Goal: Task Accomplishment & Management: Use online tool/utility

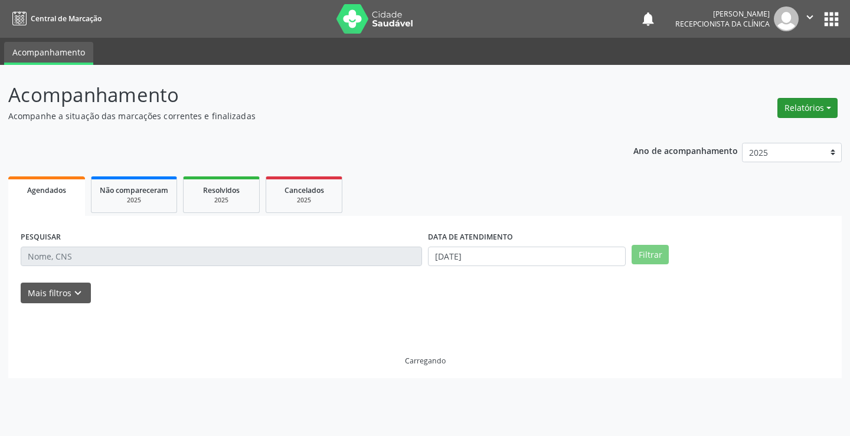
click at [812, 102] on button "Relatórios" at bounding box center [808, 108] width 60 height 20
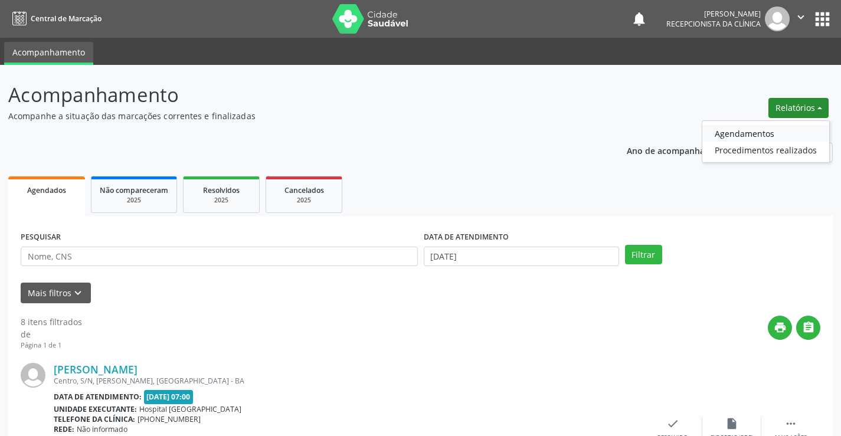
click at [751, 131] on link "Agendamentos" at bounding box center [766, 133] width 127 height 17
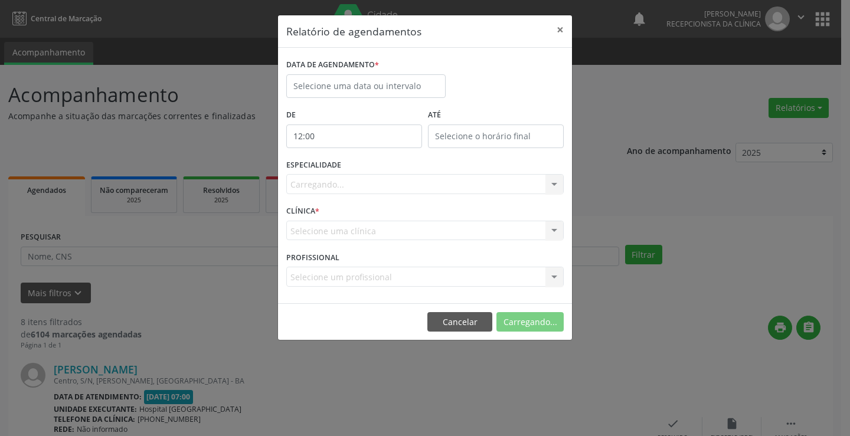
click at [343, 129] on input "12:00" at bounding box center [354, 137] width 136 height 24
click at [376, 132] on input "12:00" at bounding box center [354, 137] width 136 height 24
click at [299, 132] on input "12:00" at bounding box center [354, 137] width 136 height 24
drag, startPoint x: 299, startPoint y: 136, endPoint x: 322, endPoint y: 150, distance: 27.0
click at [305, 138] on input "12:00" at bounding box center [354, 137] width 136 height 24
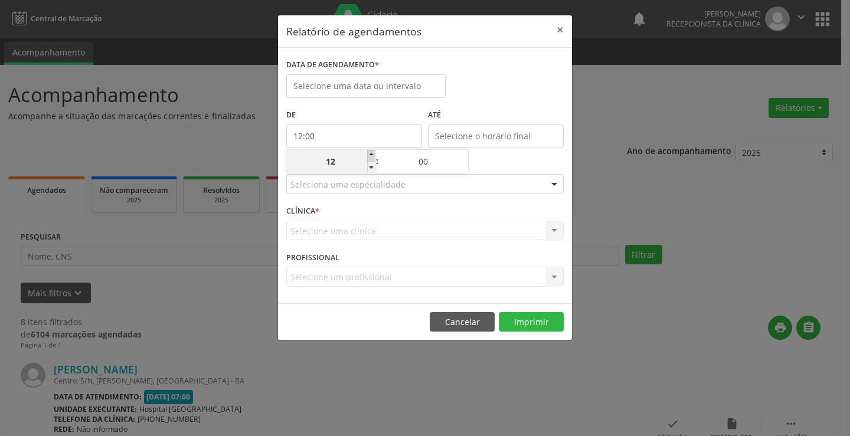
click at [370, 156] on span at bounding box center [371, 156] width 8 height 12
type input "13:00"
type input "13"
click at [370, 155] on span at bounding box center [371, 156] width 8 height 12
type input "14:00"
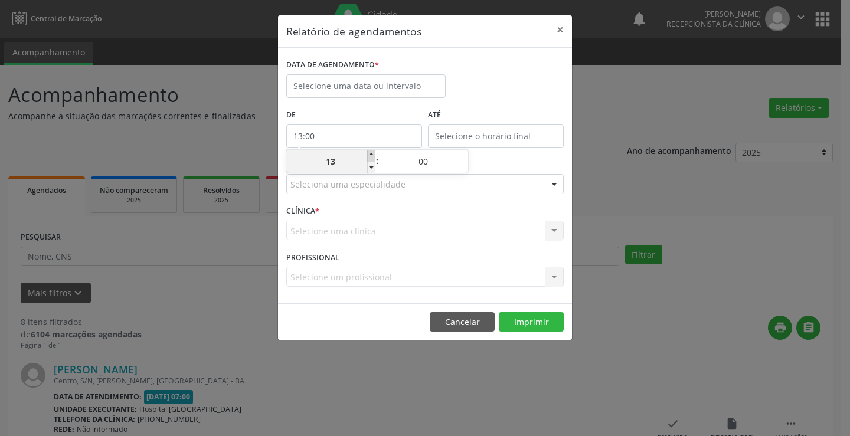
type input "14"
click at [370, 155] on span at bounding box center [371, 156] width 8 height 12
type input "15:00"
type input "15"
click at [370, 154] on span at bounding box center [371, 156] width 8 height 12
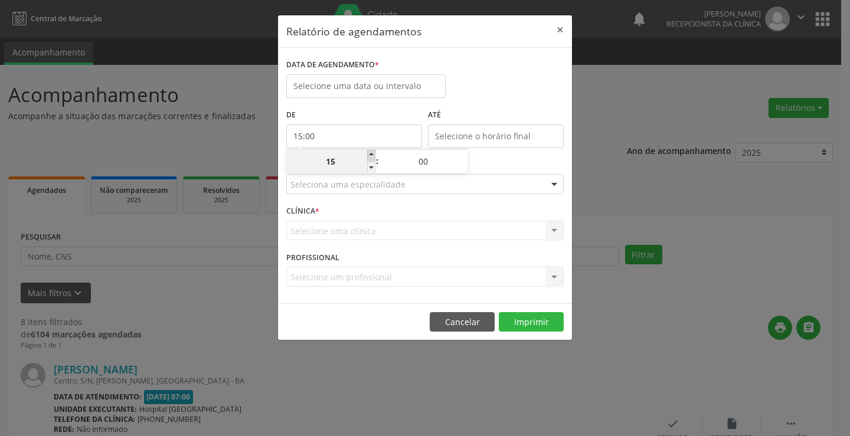
type input "16:00"
type input "16"
click at [373, 171] on span at bounding box center [371, 168] width 8 height 12
type input "15:00"
type input "15"
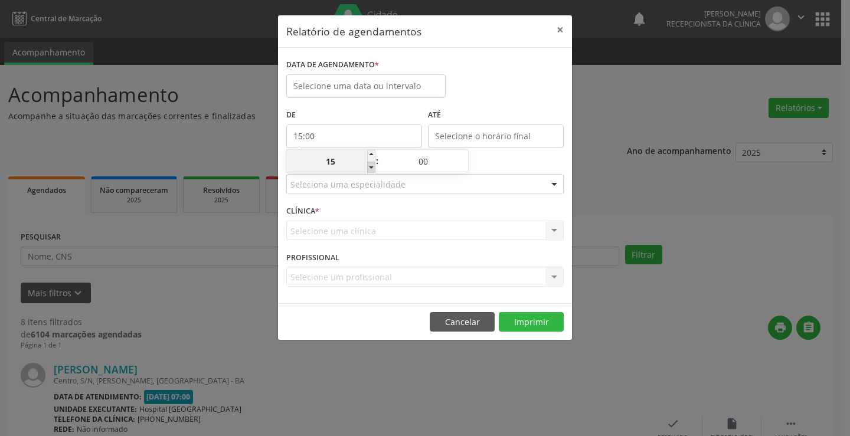
click at [373, 170] on span at bounding box center [371, 168] width 8 height 12
type input "14:00"
type input "14"
click at [373, 170] on span at bounding box center [371, 168] width 8 height 12
type input "13:00"
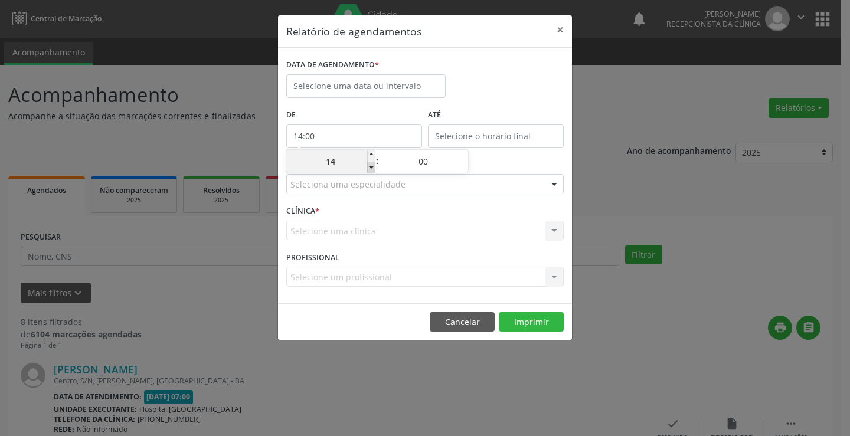
type input "13"
click at [373, 170] on span at bounding box center [371, 168] width 8 height 12
type input "12:00"
type input "12"
click at [372, 170] on span at bounding box center [371, 168] width 8 height 12
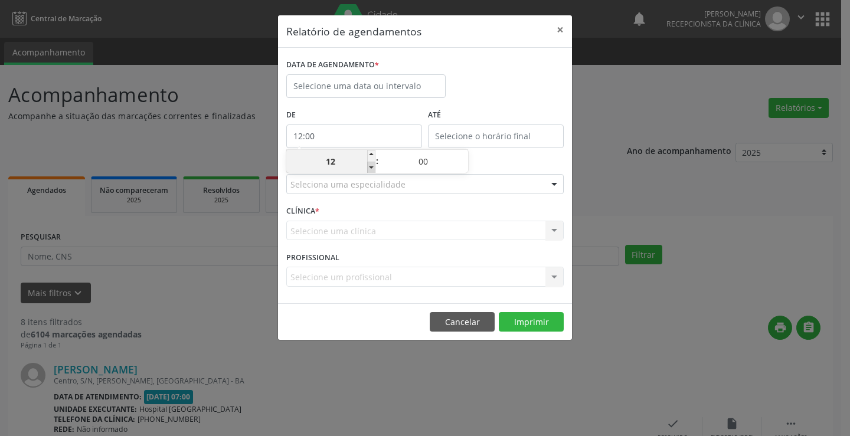
type input "11:00"
type input "11"
click at [371, 169] on span at bounding box center [371, 168] width 8 height 12
type input "10:00"
type input "10"
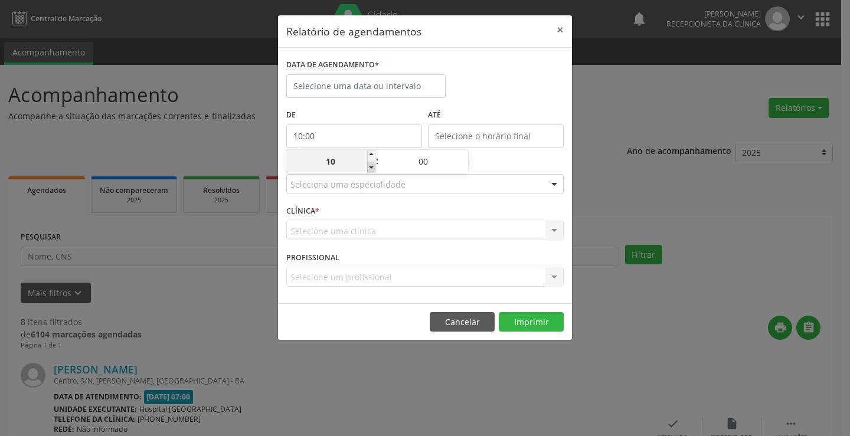
click at [371, 169] on span at bounding box center [371, 168] width 8 height 12
type input "09:00"
type input "09"
click at [371, 169] on span at bounding box center [371, 168] width 8 height 12
type input "08:00"
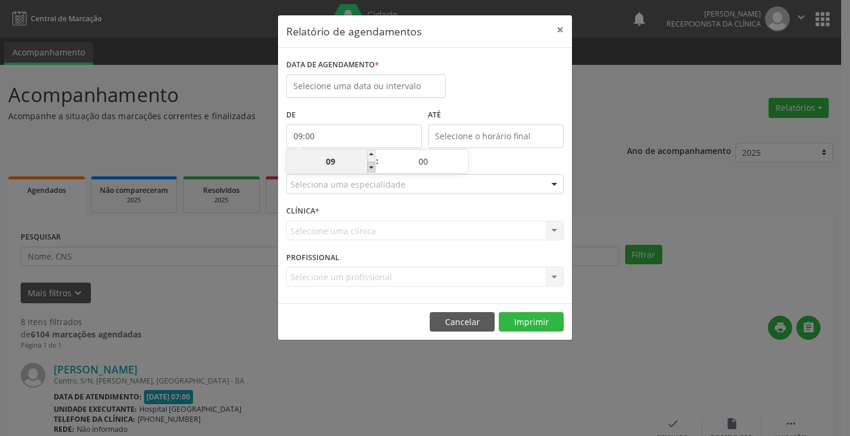
type input "08"
click at [371, 169] on span at bounding box center [371, 168] width 8 height 12
type input "07:00"
type input "07"
click at [371, 169] on span at bounding box center [371, 168] width 8 height 12
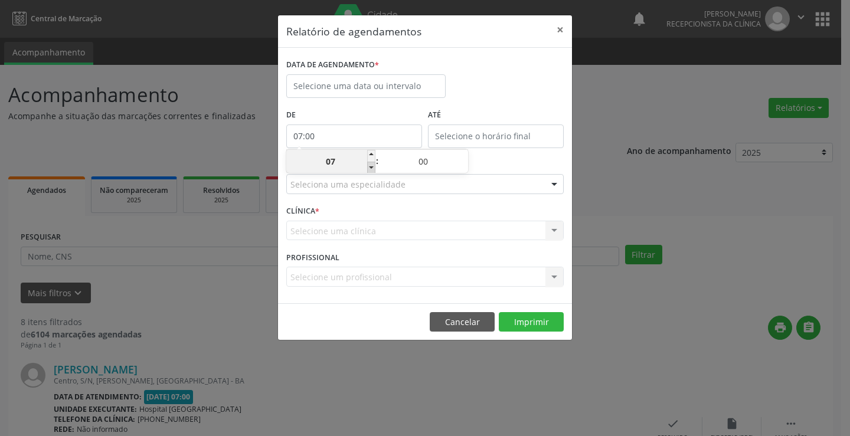
type input "06:00"
type input "06"
click at [370, 152] on span at bounding box center [371, 156] width 8 height 12
type input "07:00"
type input "07"
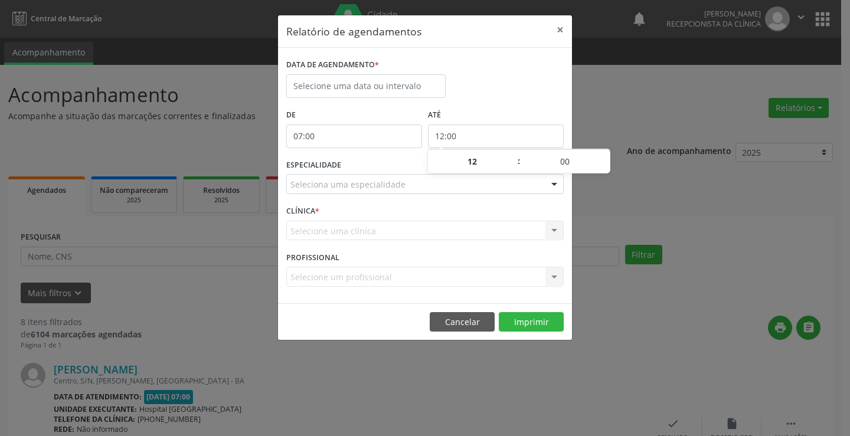
click at [473, 130] on input "12:00" at bounding box center [496, 137] width 136 height 24
click at [517, 154] on span at bounding box center [513, 156] width 8 height 12
type input "13:00"
type input "13"
click at [512, 152] on span at bounding box center [513, 156] width 8 height 12
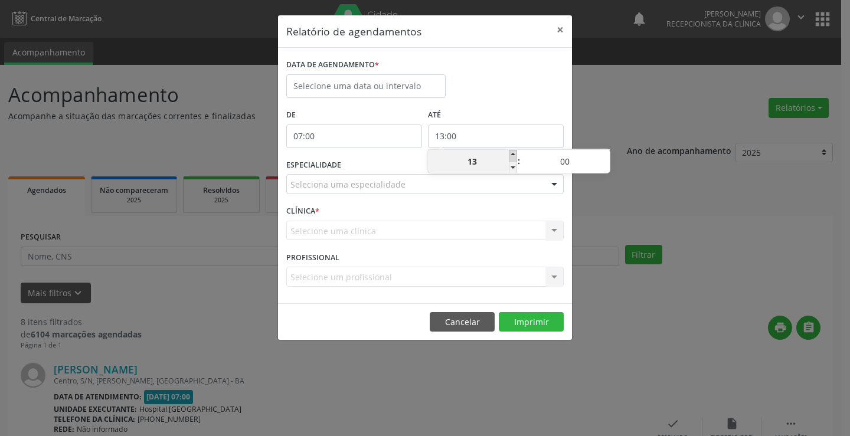
type input "14:00"
type input "14"
click at [512, 152] on span at bounding box center [513, 156] width 8 height 12
type input "15:00"
type input "15"
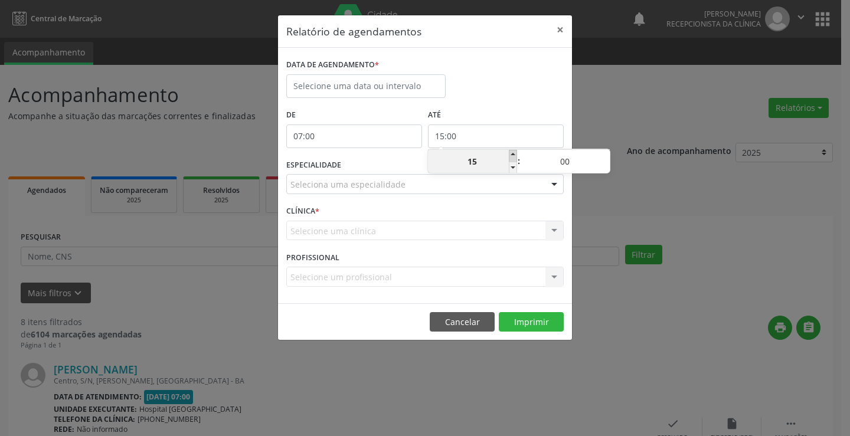
click at [512, 152] on span at bounding box center [513, 156] width 8 height 12
type input "16:00"
type input "16"
click at [379, 83] on input "text" at bounding box center [365, 86] width 159 height 24
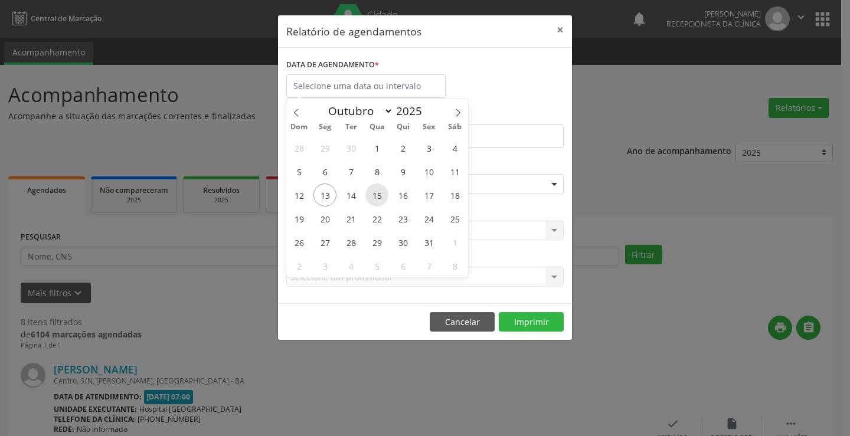
click at [366, 197] on span "15" at bounding box center [377, 195] width 23 height 23
type input "[DATE]"
click at [360, 193] on div "28 29 30 1 2 3 4 5 6 7 8 9 10 11 12 13 14 15 16 17 18 19 20 21 22 23 24 25 26 2…" at bounding box center [377, 207] width 182 height 142
click at [353, 192] on span "14" at bounding box center [351, 195] width 23 height 23
click at [386, 84] on input "[DATE] até [DATE]" at bounding box center [365, 86] width 159 height 24
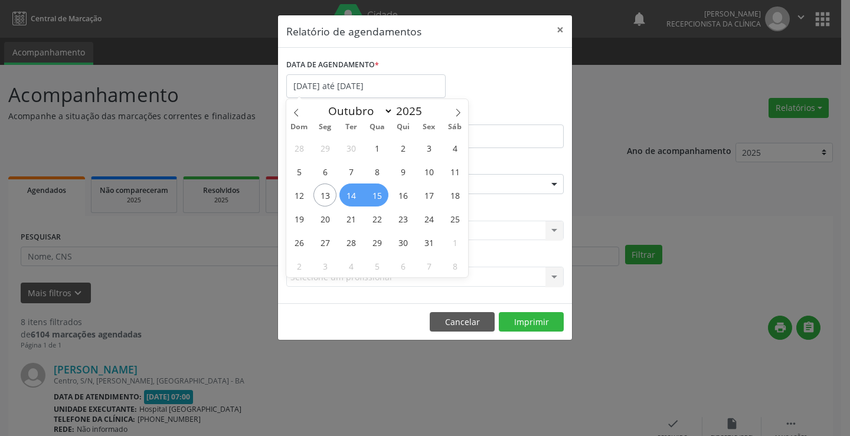
click at [361, 201] on div "28 29 30 1 2 3 4 5 6 7 8 9 10 11 12 13 14 15 16 17 18 19 20 21 22 23 24 25 26 2…" at bounding box center [377, 207] width 182 height 142
click at [355, 200] on span "14" at bounding box center [351, 195] width 23 height 23
type input "[DATE]"
click at [354, 200] on span "14" at bounding box center [351, 195] width 23 height 23
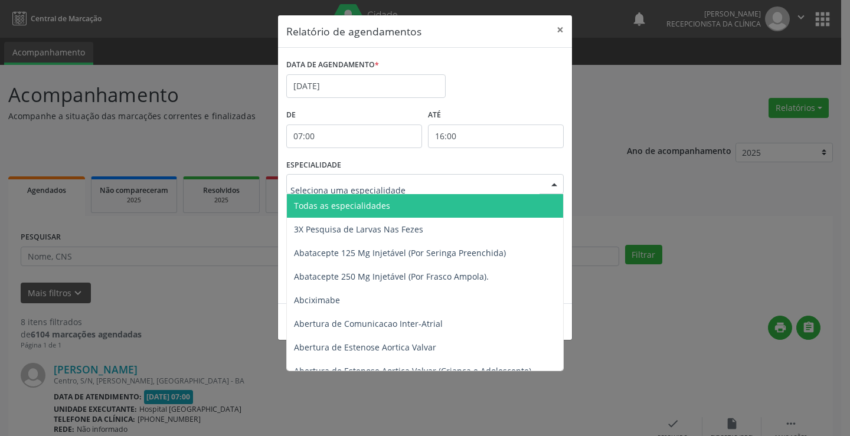
click at [344, 207] on span "Todas as especialidades" at bounding box center [342, 205] width 96 height 11
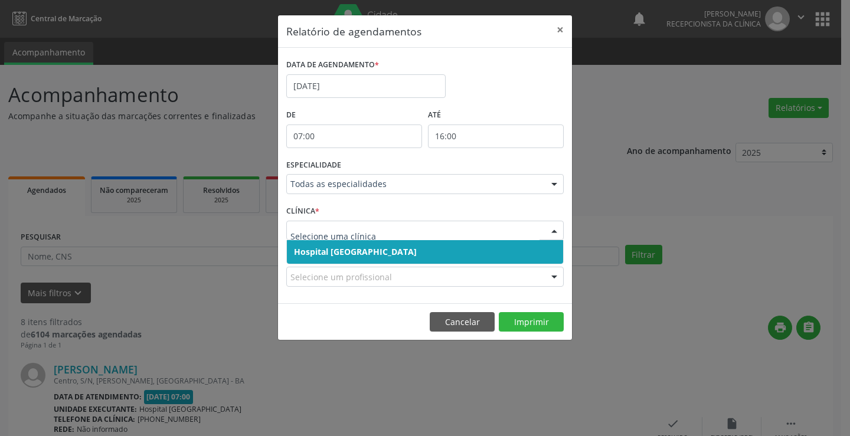
click at [327, 251] on span "Hospital [GEOGRAPHIC_DATA]" at bounding box center [355, 251] width 123 height 11
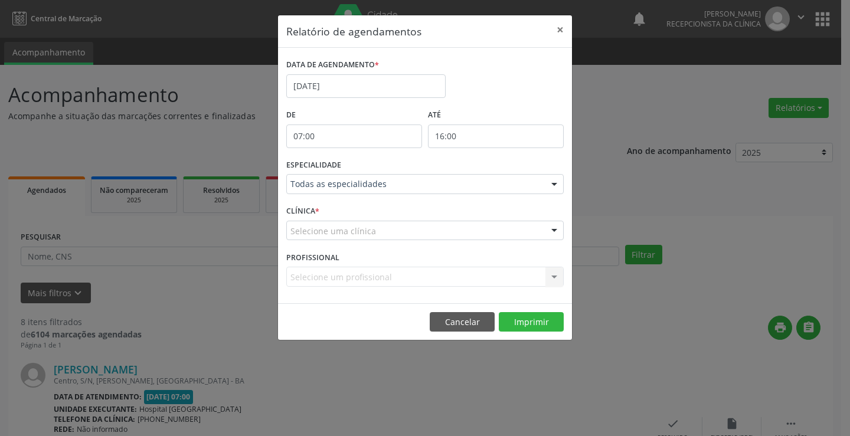
drag, startPoint x: 338, startPoint y: 231, endPoint x: 328, endPoint y: 256, distance: 26.5
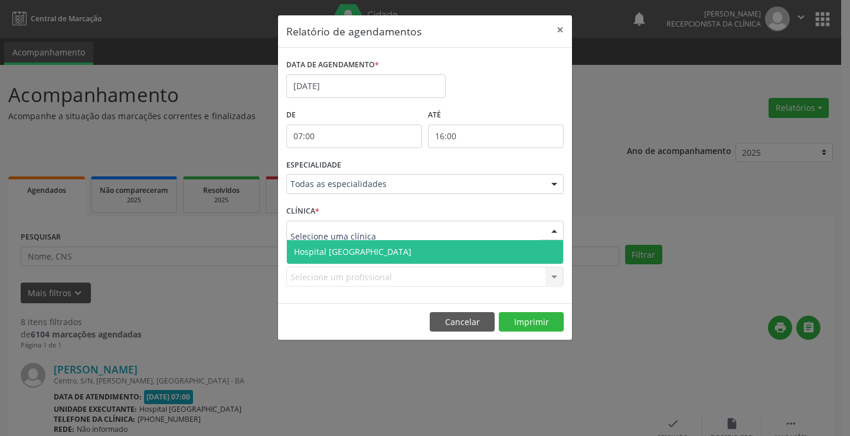
click at [330, 254] on span "Hospital [GEOGRAPHIC_DATA]" at bounding box center [353, 251] width 118 height 11
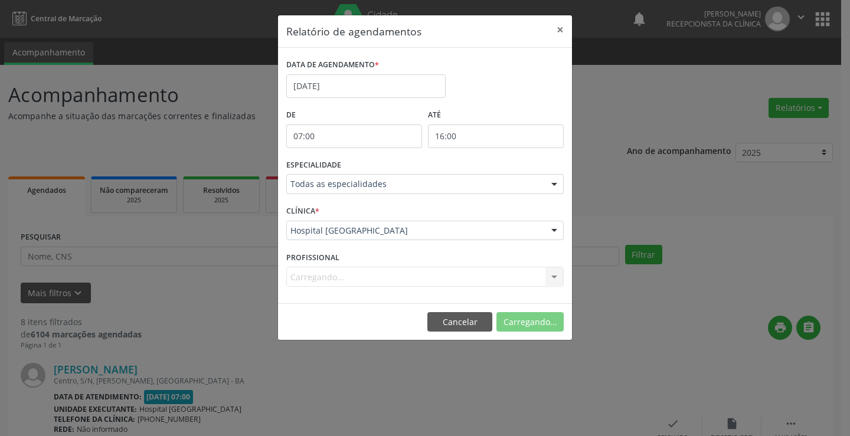
click at [322, 279] on div "Carregando... Nenhum resultado encontrado para: " " Não há nenhuma opção para s…" at bounding box center [425, 277] width 278 height 20
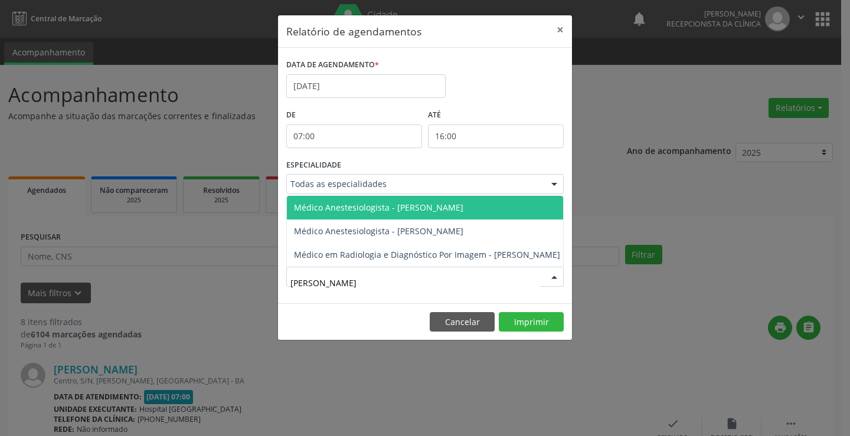
type input "[PERSON_NAME]"
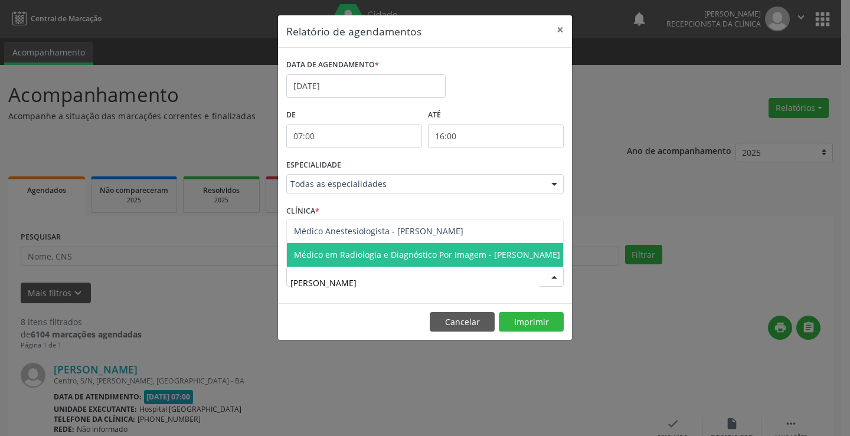
click at [462, 249] on span "Médico em Radiologia e Diagnóstico Por Imagem - [PERSON_NAME]" at bounding box center [427, 254] width 266 height 11
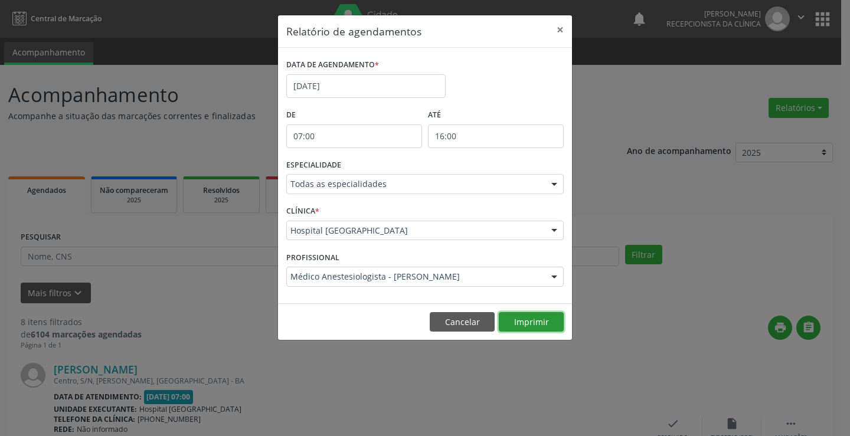
click at [525, 318] on button "Imprimir" at bounding box center [531, 322] width 65 height 20
click at [559, 28] on button "×" at bounding box center [561, 29] width 24 height 29
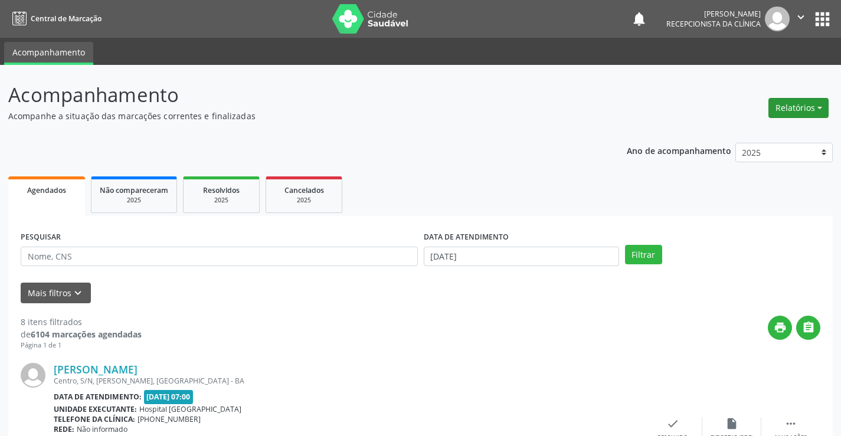
click at [801, 101] on button "Relatórios" at bounding box center [799, 108] width 60 height 20
click at [742, 133] on link "Agendamentos" at bounding box center [766, 133] width 127 height 17
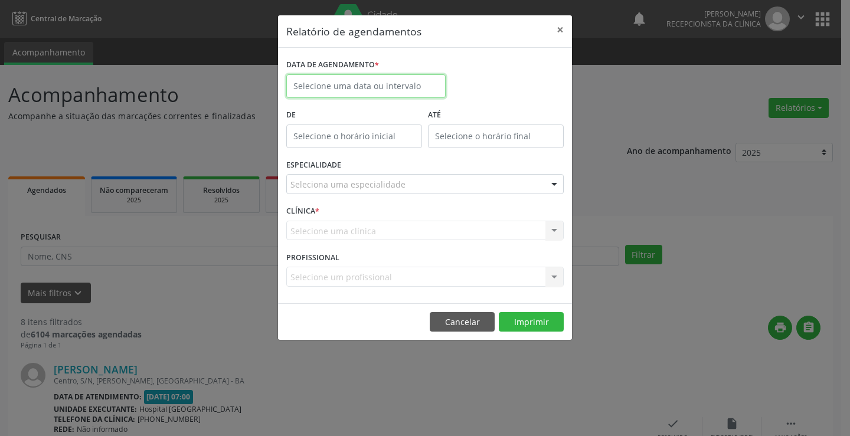
click at [337, 87] on input "text" at bounding box center [365, 86] width 159 height 24
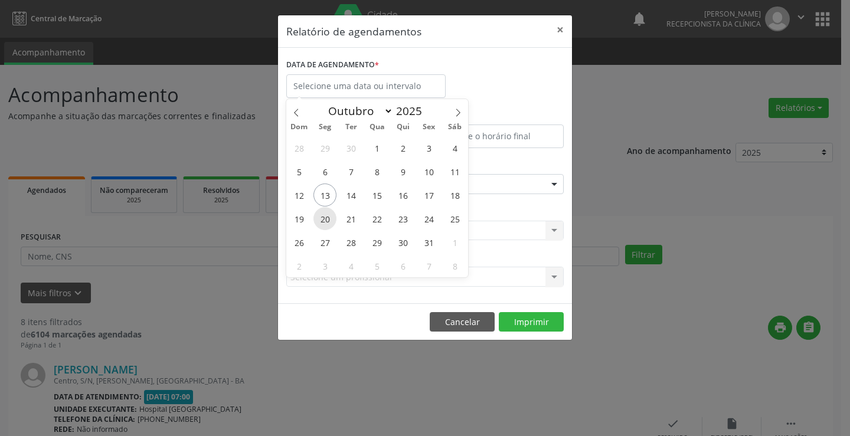
click at [325, 217] on span "20" at bounding box center [325, 218] width 23 height 23
type input "[DATE]"
click at [351, 211] on span "21" at bounding box center [351, 218] width 23 height 23
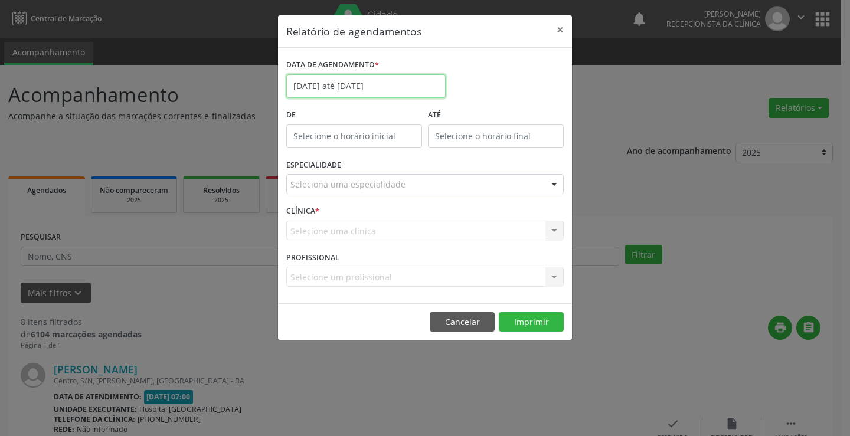
click at [365, 90] on input "[DATE] até [DATE]" at bounding box center [365, 86] width 159 height 24
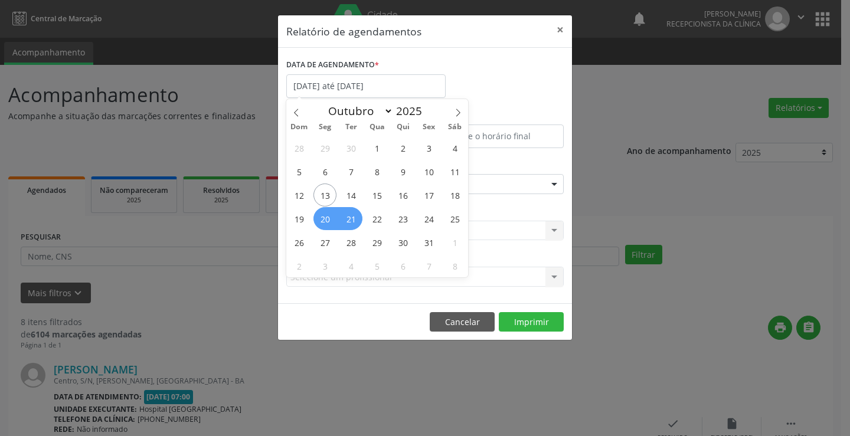
click at [356, 223] on span "21" at bounding box center [351, 218] width 23 height 23
type input "[DATE]"
click at [356, 221] on span "21" at bounding box center [351, 218] width 23 height 23
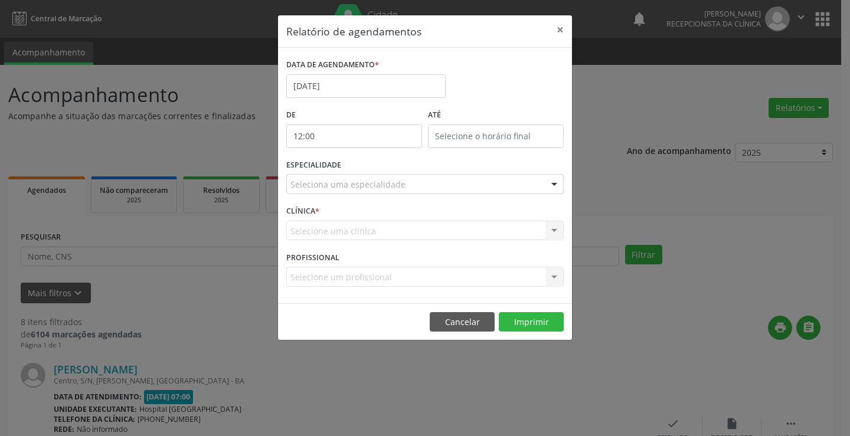
click at [384, 138] on input "12:00" at bounding box center [354, 137] width 136 height 24
click at [371, 154] on span at bounding box center [371, 156] width 8 height 12
type input "13:00"
type input "13"
click at [371, 154] on span at bounding box center [371, 156] width 8 height 12
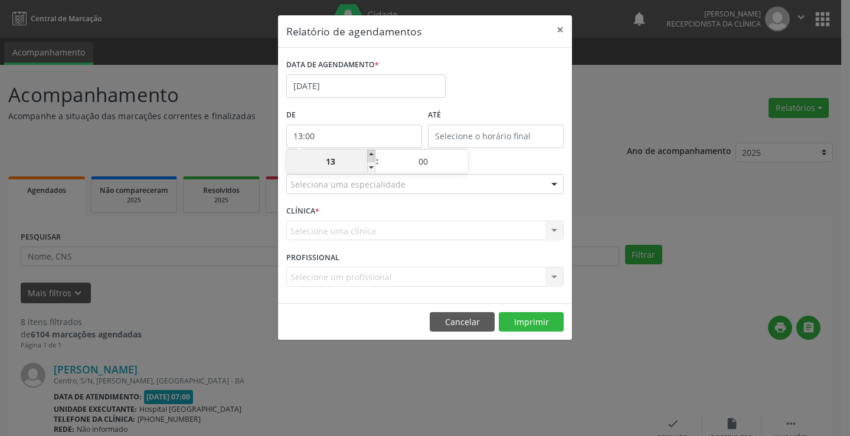
type input "14:00"
type input "14"
click at [371, 154] on span at bounding box center [371, 156] width 8 height 12
type input "15:00"
type input "15"
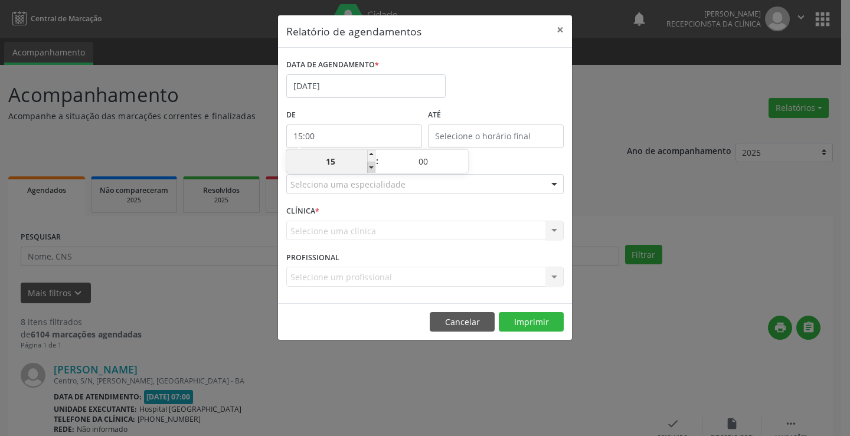
click at [374, 164] on span at bounding box center [371, 168] width 8 height 12
type input "14:00"
type input "14"
click at [374, 164] on span at bounding box center [371, 168] width 8 height 12
type input "13:00"
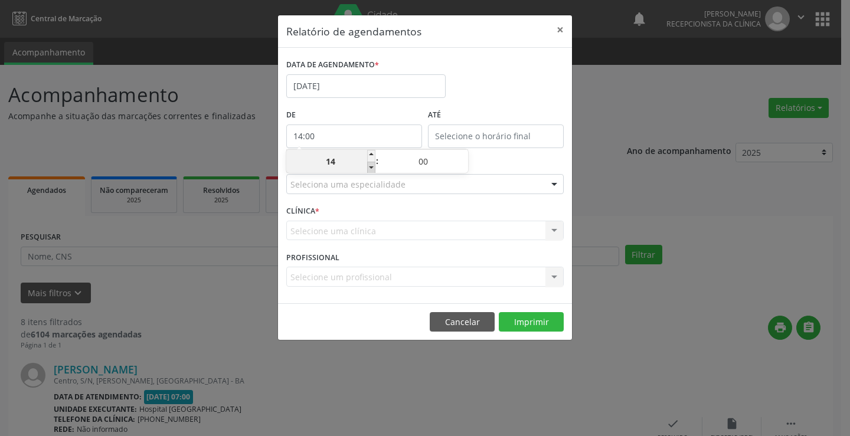
type input "13"
click at [374, 164] on span at bounding box center [371, 168] width 8 height 12
type input "12:00"
type input "12"
click at [374, 167] on span at bounding box center [371, 168] width 8 height 12
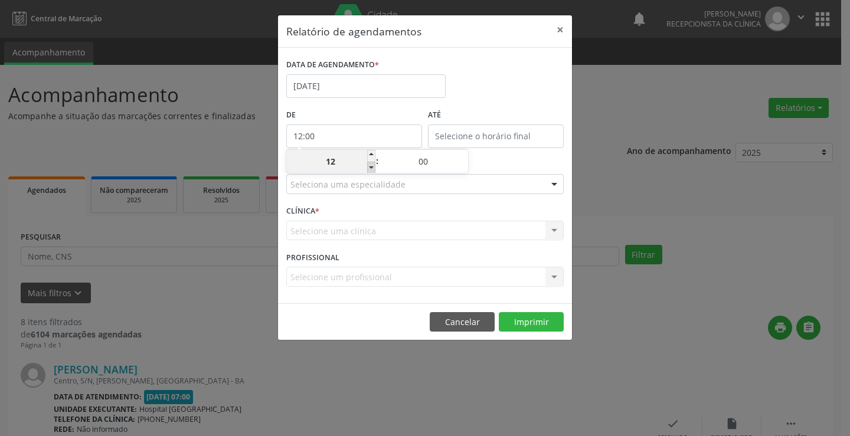
type input "11:00"
type input "11"
click at [374, 167] on span at bounding box center [371, 168] width 8 height 12
type input "10:00"
type input "10"
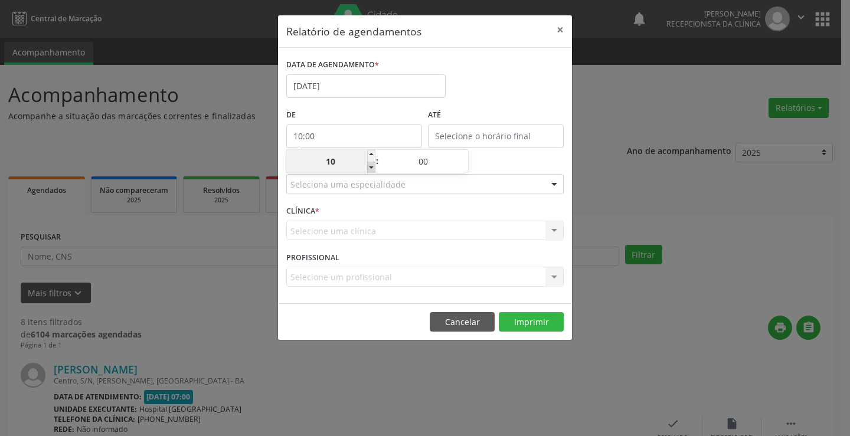
click at [372, 166] on span at bounding box center [371, 168] width 8 height 12
type input "09:00"
type input "09"
click at [372, 166] on span at bounding box center [371, 168] width 8 height 12
type input "08:00"
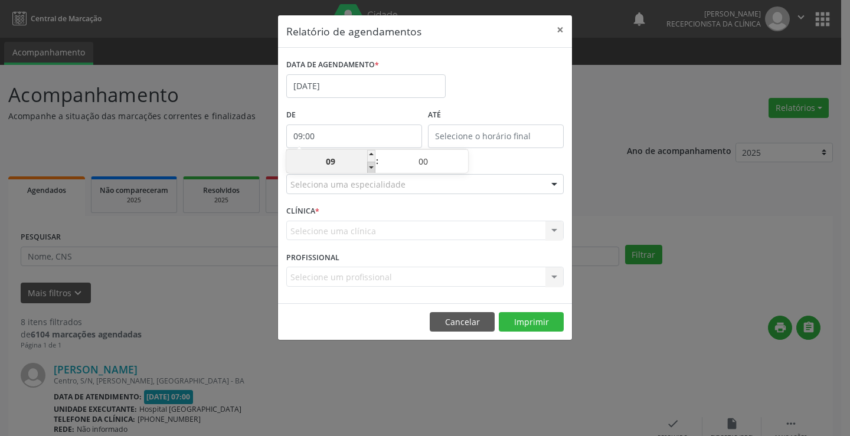
type input "08"
click at [372, 166] on span at bounding box center [371, 168] width 8 height 12
type input "07:00"
type input "07"
click at [466, 136] on input "12:00" at bounding box center [496, 137] width 136 height 24
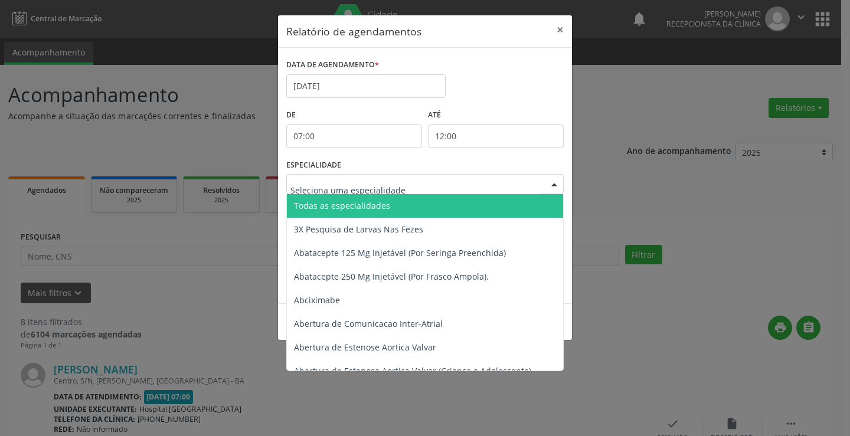
click at [376, 194] on div "Todas as especialidades 3X Pesquisa de Larvas Nas Fezes Abatacepte 125 Mg Injet…" at bounding box center [425, 184] width 278 height 20
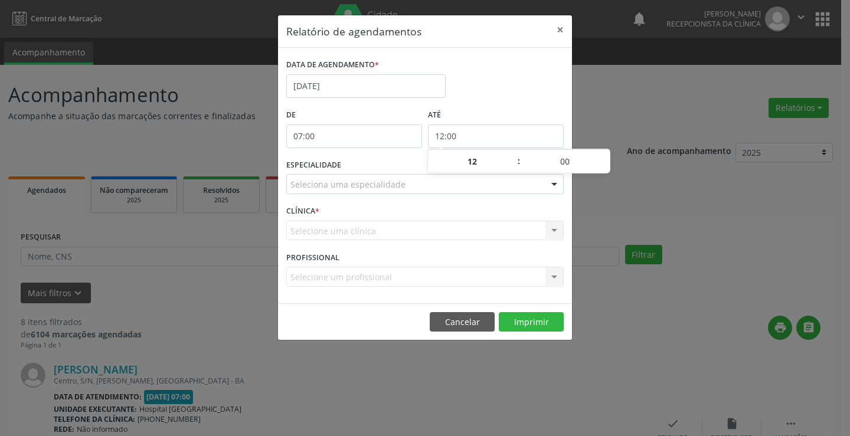
click at [475, 133] on input "12:00" at bounding box center [496, 137] width 136 height 24
click at [510, 165] on span at bounding box center [513, 168] width 8 height 12
type input "11:00"
type input "11"
click at [510, 165] on span at bounding box center [513, 168] width 8 height 12
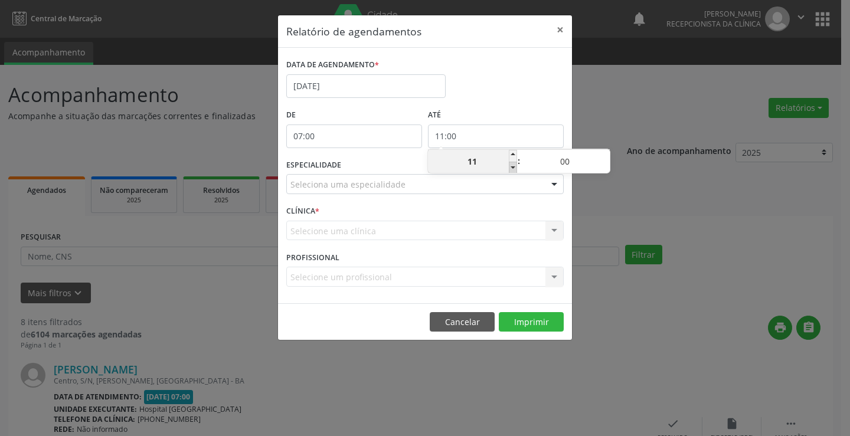
type input "10:00"
type input "10"
click at [510, 165] on span at bounding box center [513, 168] width 8 height 12
type input "09:00"
type input "09"
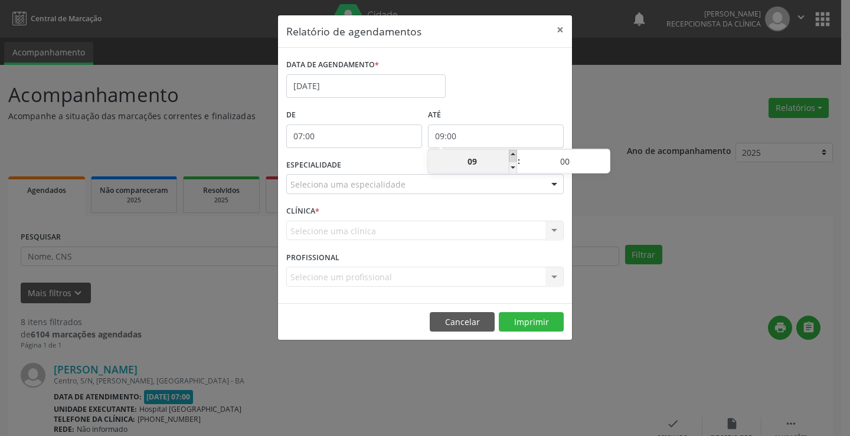
click at [512, 156] on span at bounding box center [513, 156] width 8 height 12
type input "10:00"
type input "10"
click at [512, 156] on span at bounding box center [513, 156] width 8 height 12
type input "11:00"
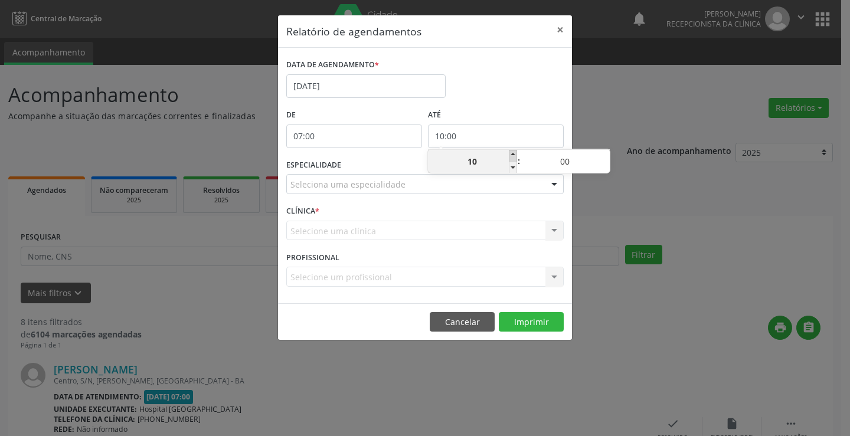
type input "11"
click at [513, 155] on span at bounding box center [513, 156] width 8 height 12
type input "12:00"
type input "12"
click at [513, 155] on span at bounding box center [513, 156] width 8 height 12
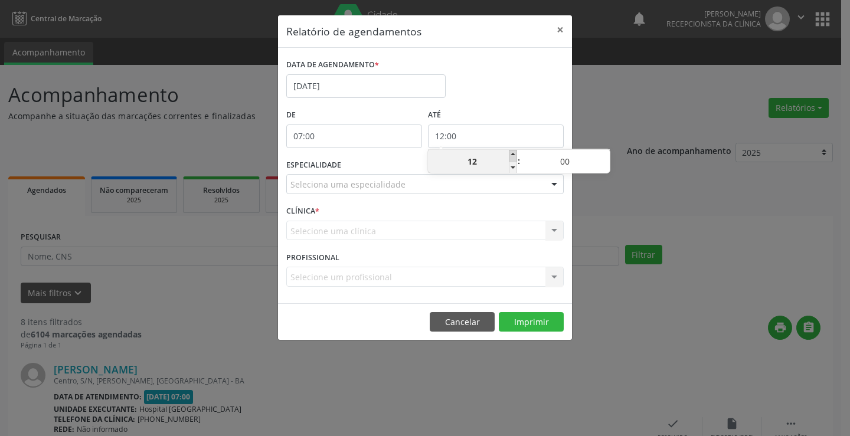
type input "13:00"
type input "13"
click at [513, 155] on span at bounding box center [513, 156] width 8 height 12
type input "14:00"
type input "14"
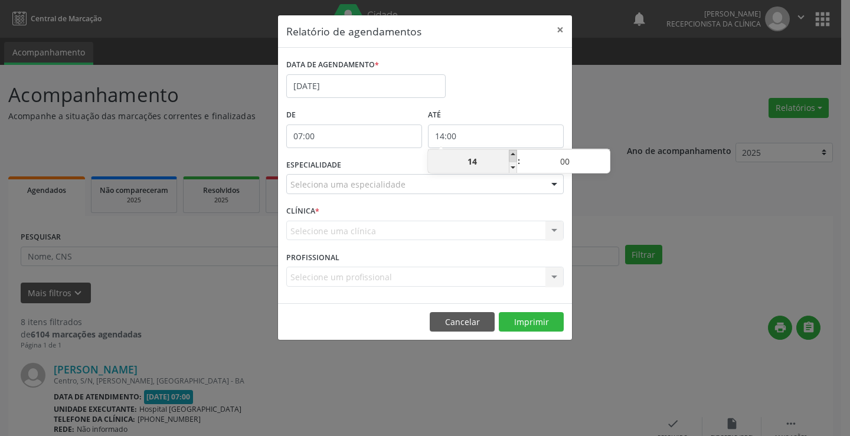
click at [513, 155] on span at bounding box center [513, 156] width 8 height 12
type input "15:00"
type input "15"
click at [510, 155] on span at bounding box center [513, 156] width 8 height 12
type input "16:00"
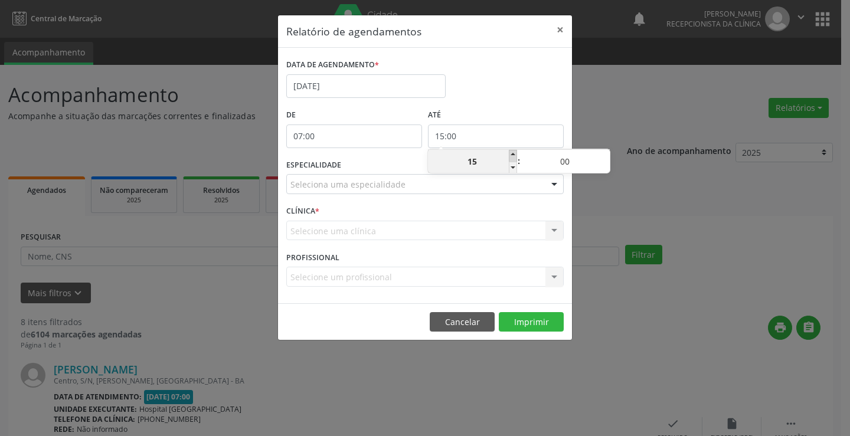
type input "16"
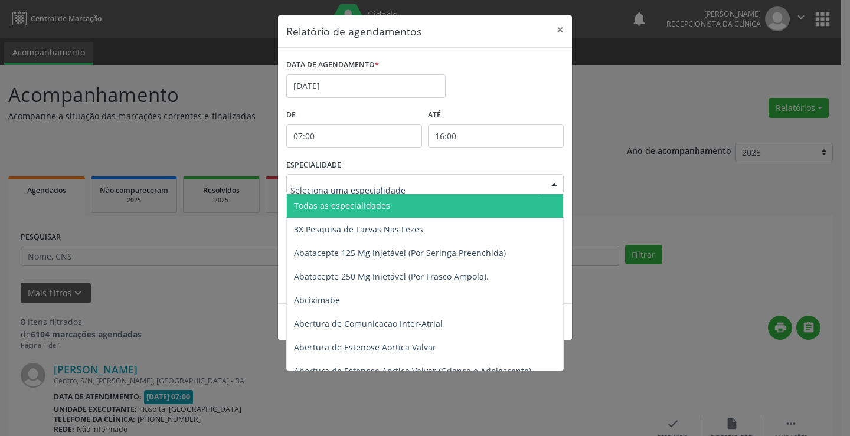
click at [321, 202] on span "Todas as especialidades" at bounding box center [342, 205] width 96 height 11
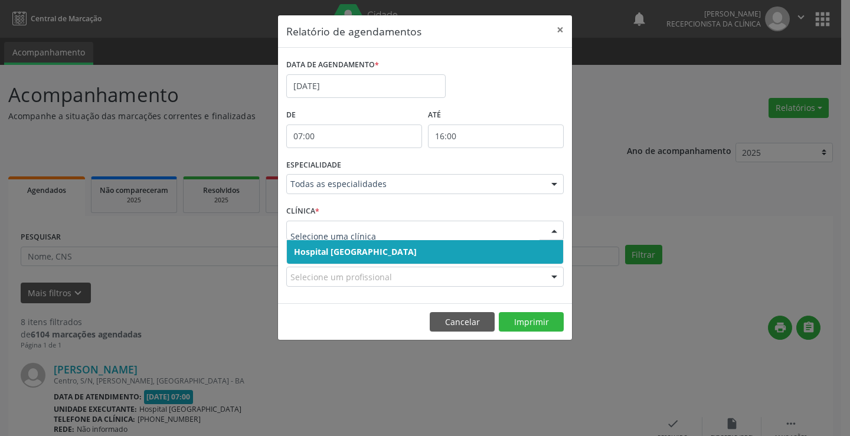
click at [331, 252] on span "Hospital [GEOGRAPHIC_DATA]" at bounding box center [355, 251] width 123 height 11
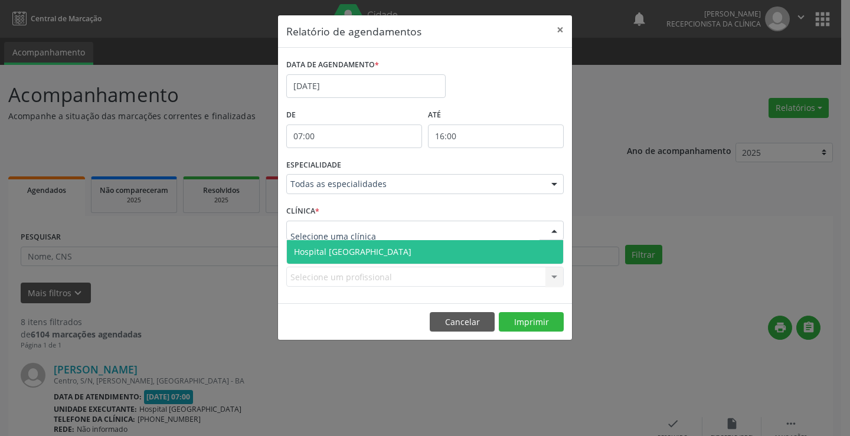
drag, startPoint x: 332, startPoint y: 231, endPoint x: 338, endPoint y: 247, distance: 17.2
click at [339, 252] on span "Hospital [GEOGRAPHIC_DATA]" at bounding box center [353, 251] width 118 height 11
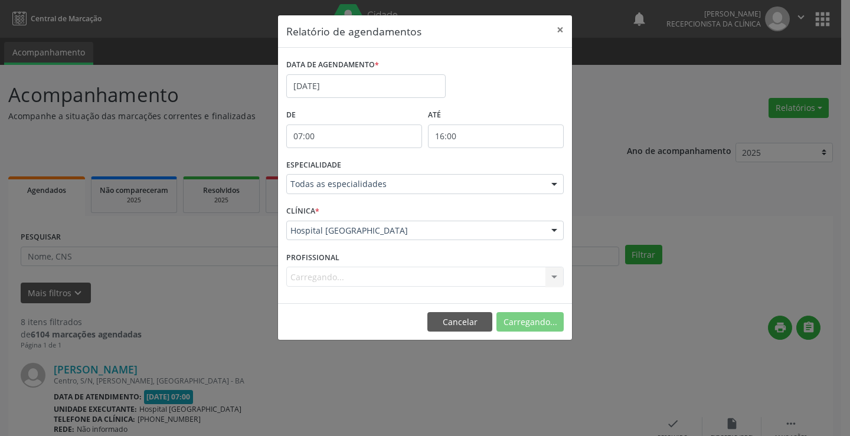
click at [335, 266] on label "PROFISSIONAL" at bounding box center [312, 258] width 53 height 18
click at [335, 277] on div "Carregando... Todos os profissionais Médico Anestesiologista - [PERSON_NAME] Mé…" at bounding box center [425, 277] width 278 height 20
drag, startPoint x: 338, startPoint y: 276, endPoint x: 368, endPoint y: 285, distance: 31.4
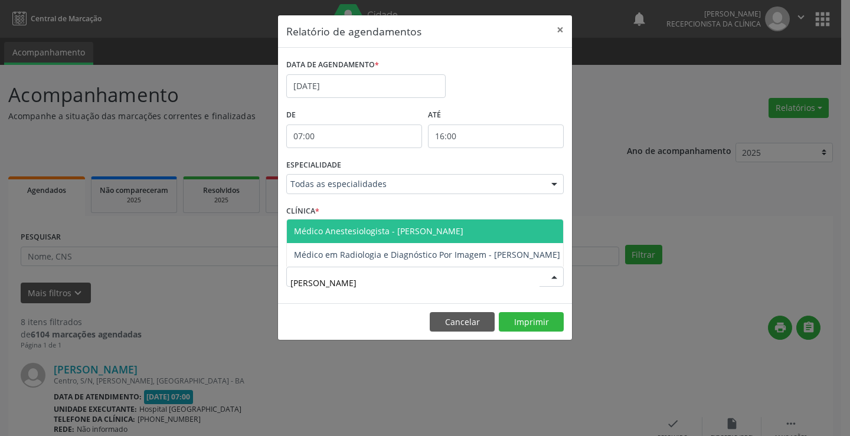
click at [386, 226] on span "Médico Anestesiologista - [PERSON_NAME]" at bounding box center [378, 231] width 169 height 11
type input "[PERSON_NAME]"
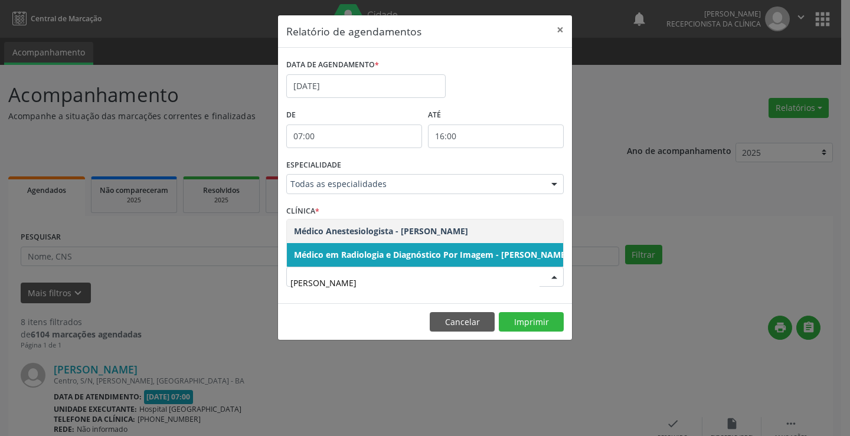
click at [472, 243] on span "Médico em Radiologia e Diagnóstico Por Imagem - [PERSON_NAME]" at bounding box center [431, 255] width 289 height 24
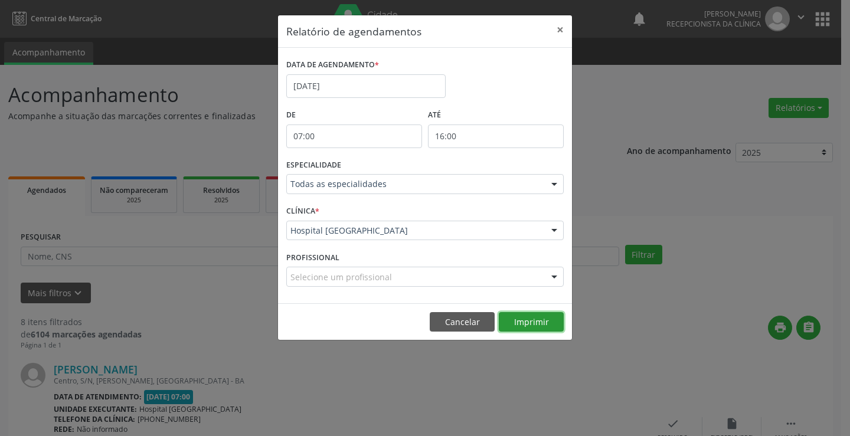
drag, startPoint x: 520, startPoint y: 321, endPoint x: 337, endPoint y: 268, distance: 190.4
click at [337, 260] on div "Relatório de agendamentos × DATA DE AGENDAMENTO * [DATE] De 07:00 ATÉ 16:00 ESP…" at bounding box center [425, 178] width 295 height 327
click at [337, 272] on div "Selecione um profissional" at bounding box center [425, 277] width 278 height 20
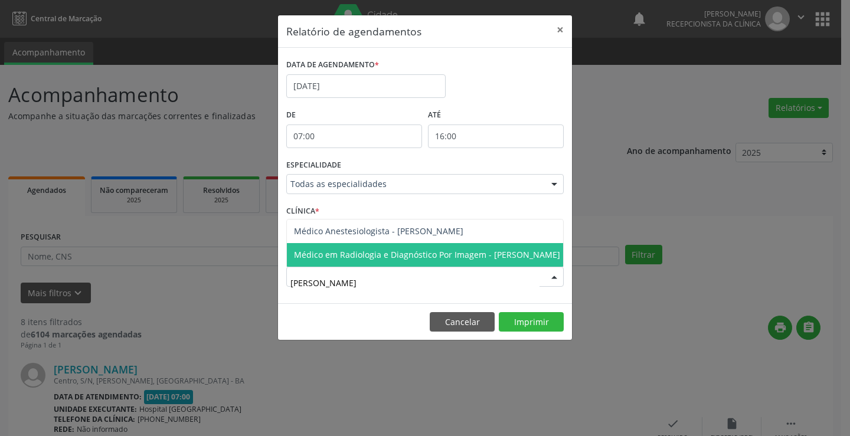
click at [371, 249] on span "Médico em Radiologia e Diagnóstico Por Imagem - [PERSON_NAME]" at bounding box center [427, 254] width 266 height 11
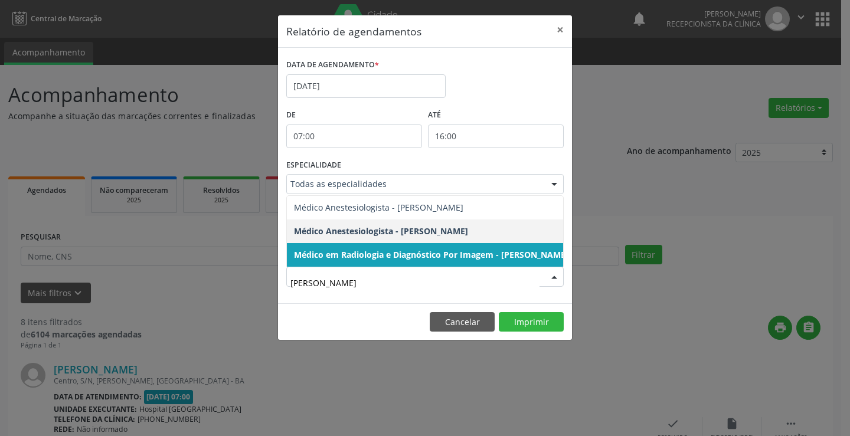
click at [415, 243] on span "Médico em Radiologia e Diagnóstico Por Imagem - [PERSON_NAME]" at bounding box center [431, 255] width 289 height 24
type input "[PERSON_NAME]"
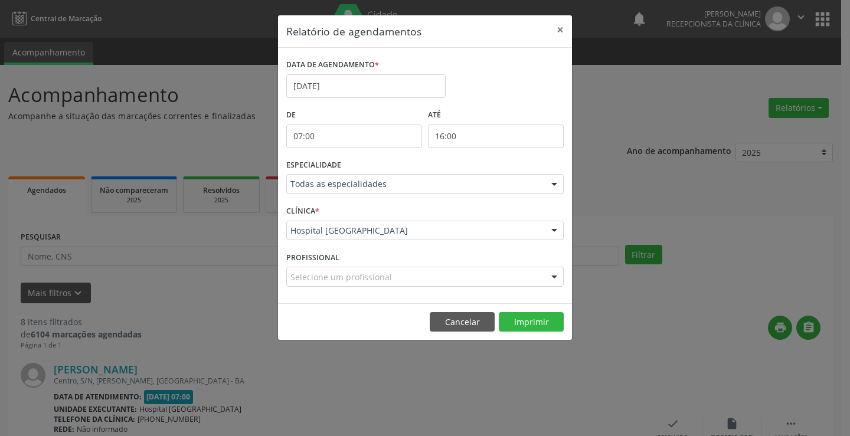
click at [411, 267] on div "Selecione um profissional Todos os profissionais Médico Anestesiologista - [PER…" at bounding box center [425, 277] width 278 height 20
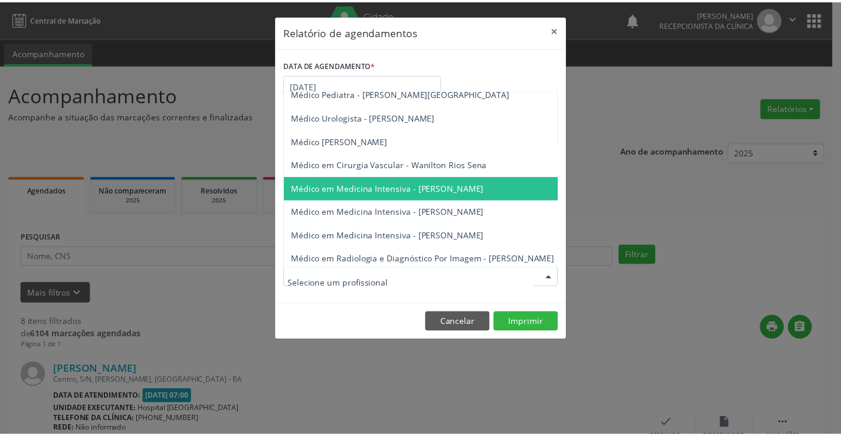
scroll to position [1627, 0]
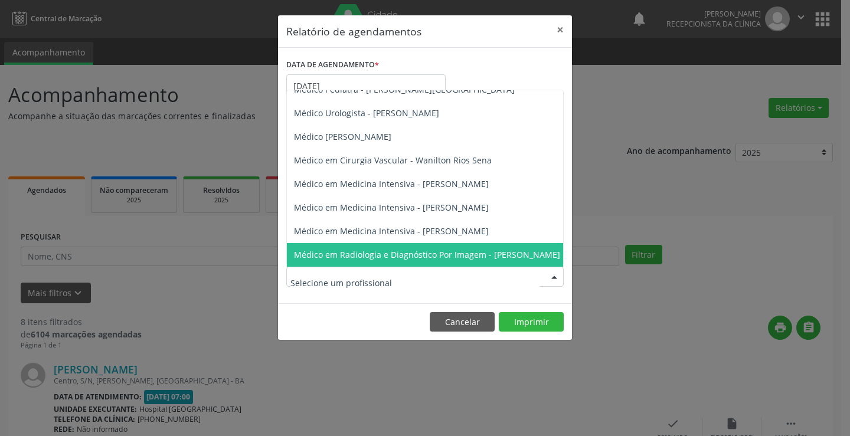
click at [453, 249] on span "Médico em Radiologia e Diagnóstico Por Imagem - [PERSON_NAME]" at bounding box center [427, 254] width 266 height 11
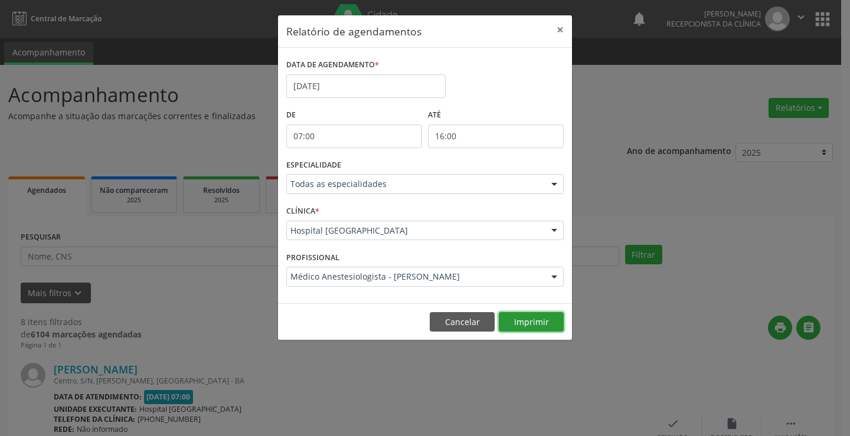
click at [523, 317] on button "Imprimir" at bounding box center [531, 322] width 65 height 20
click at [556, 27] on button "×" at bounding box center [561, 29] width 24 height 29
